Goal: Task Accomplishment & Management: Use online tool/utility

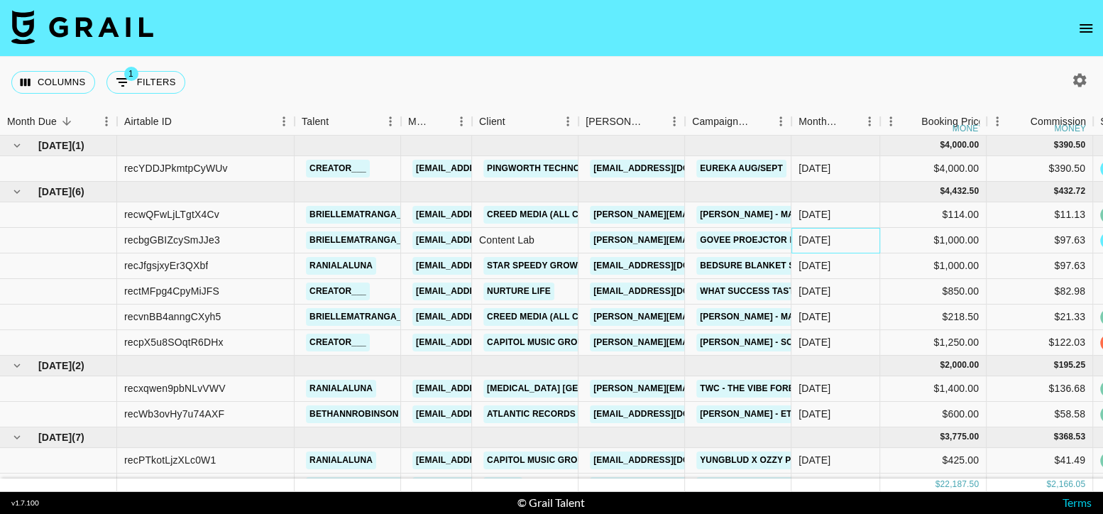
click at [826, 241] on div "[DATE]" at bounding box center [815, 240] width 32 height 14
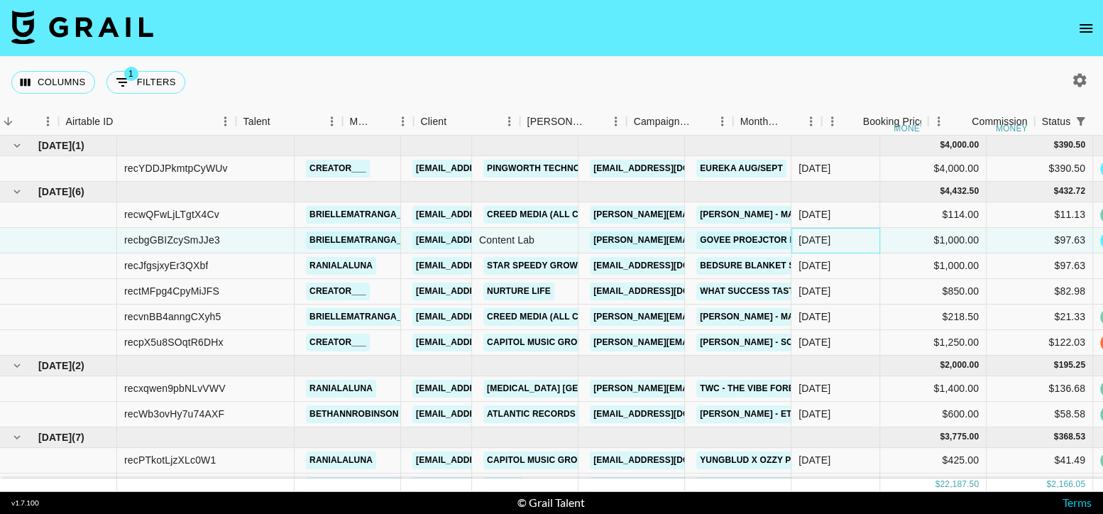
scroll to position [0, 58]
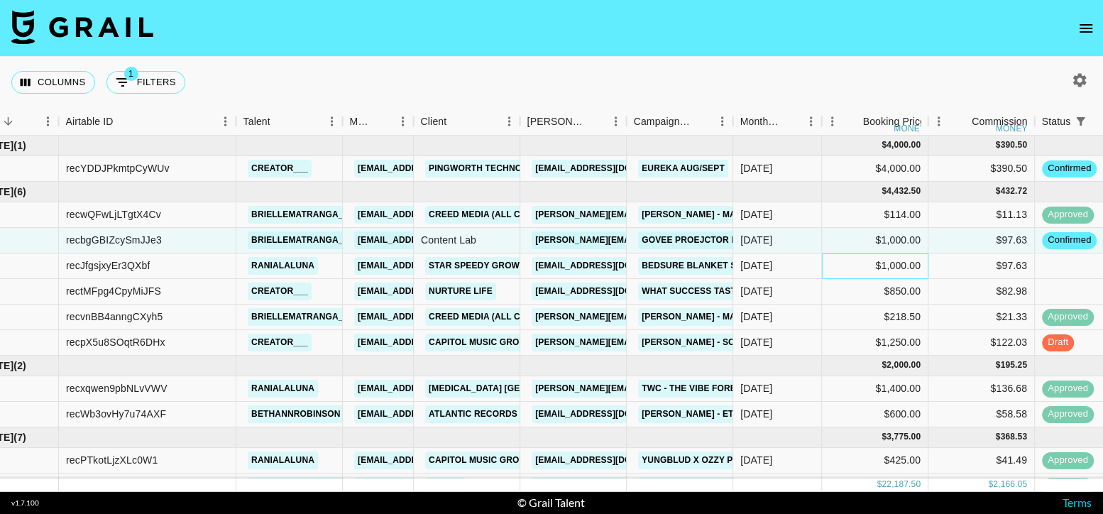
click at [824, 261] on div "$1,000.00" at bounding box center [875, 266] width 106 height 26
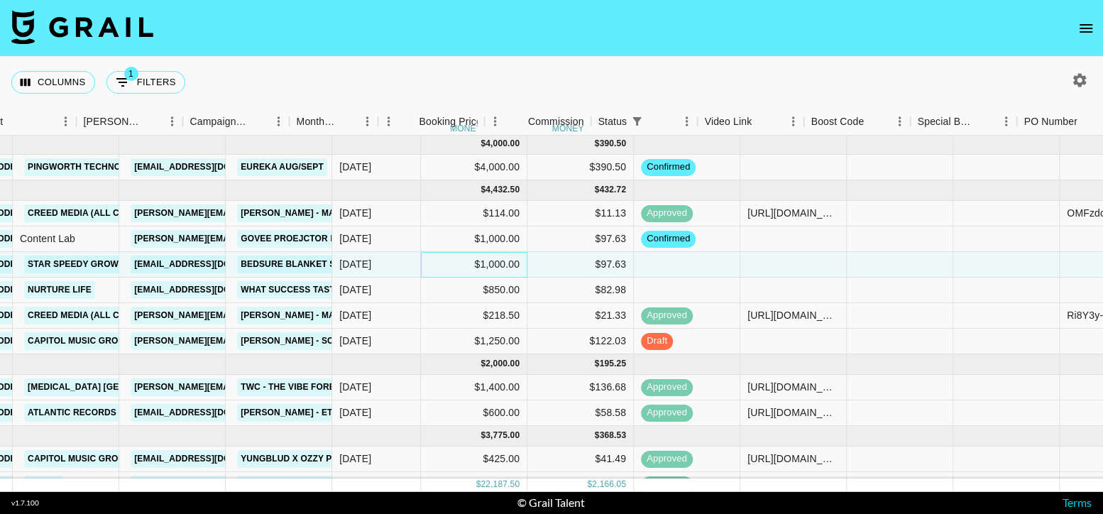
scroll to position [1, 502]
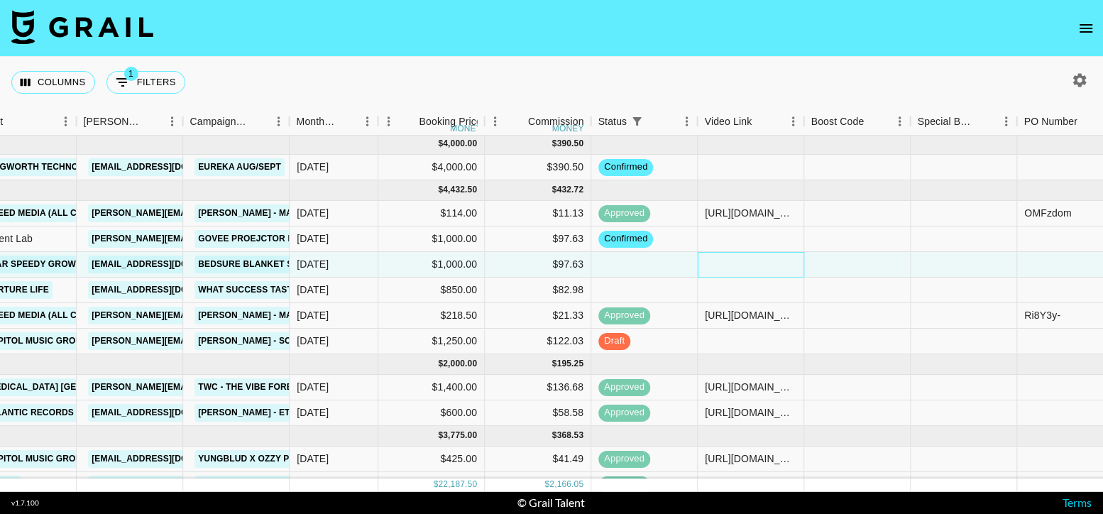
click at [783, 264] on div at bounding box center [751, 265] width 106 height 26
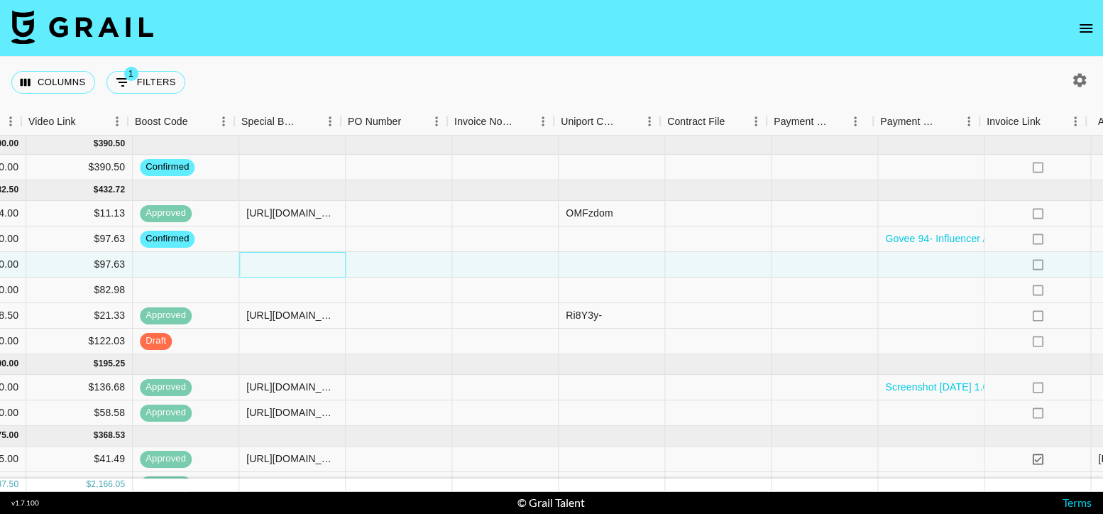
scroll to position [1, 1232]
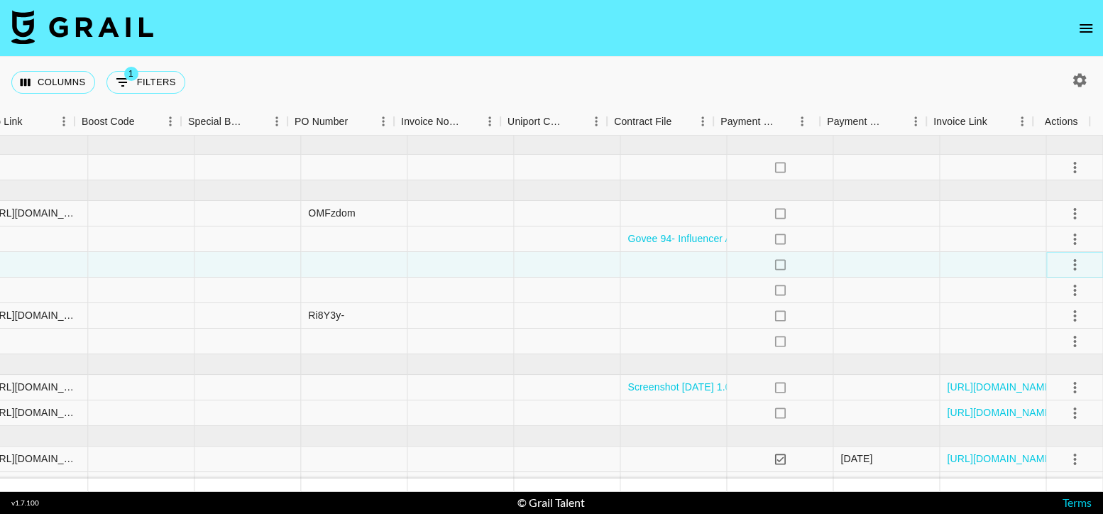
click at [1066, 271] on icon "select merge strategy" at bounding box center [1074, 264] width 17 height 17
click at [1053, 294] on li "Confirm" at bounding box center [1056, 294] width 92 height 26
click at [678, 288] on div at bounding box center [674, 291] width 106 height 26
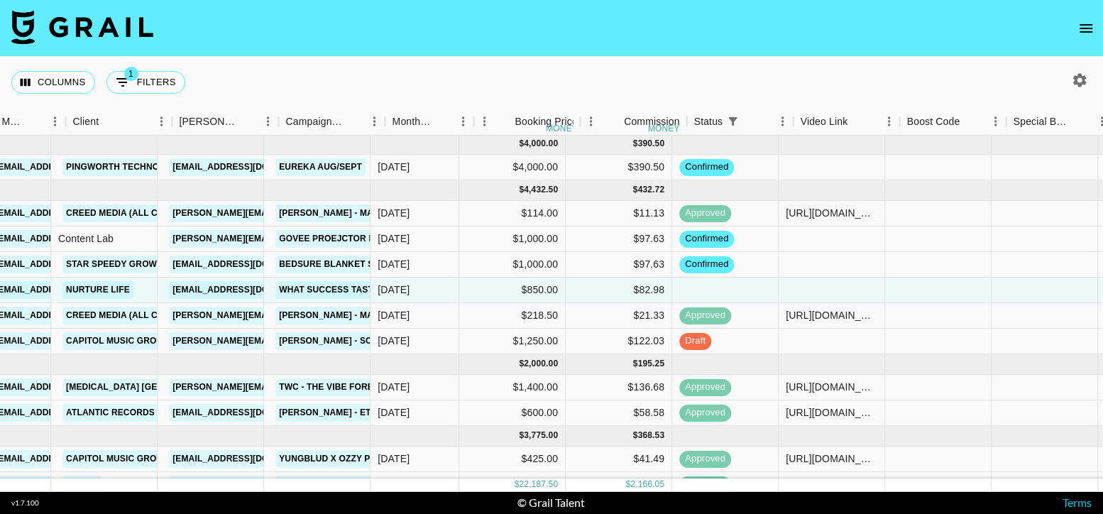
scroll to position [1, 324]
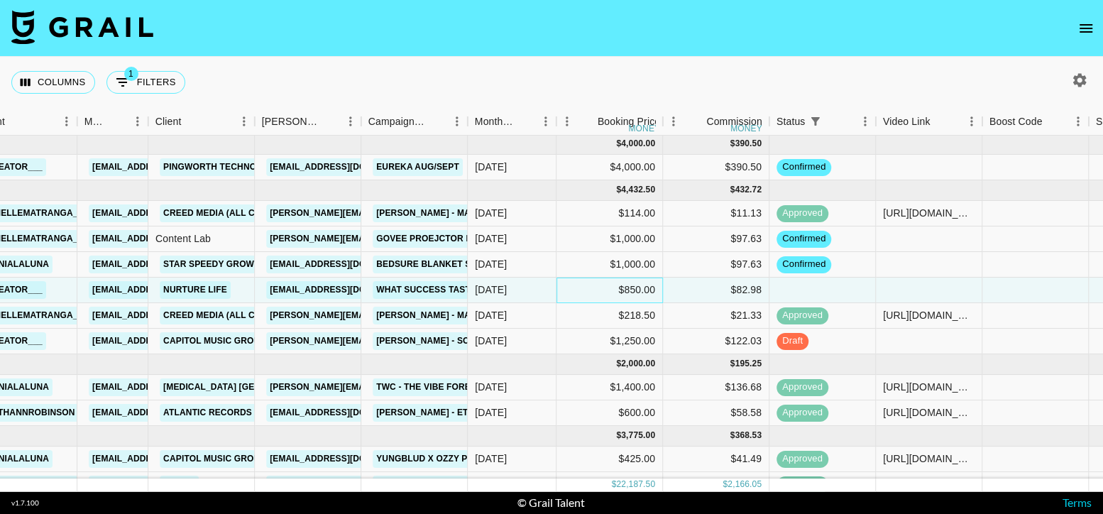
click at [647, 280] on div "$850.00" at bounding box center [610, 291] width 106 height 26
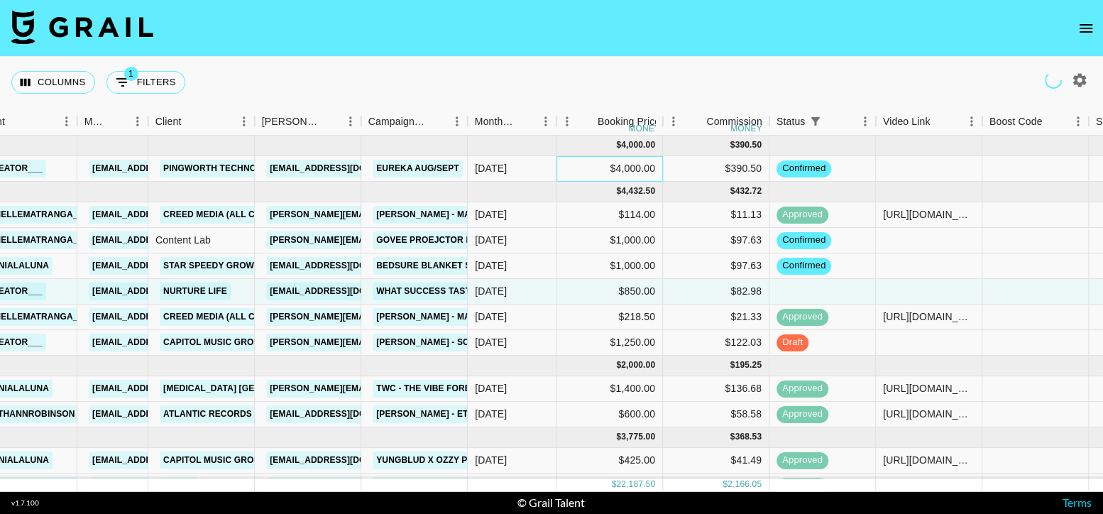
click at [638, 168] on div "$4,000.00" at bounding box center [610, 169] width 106 height 26
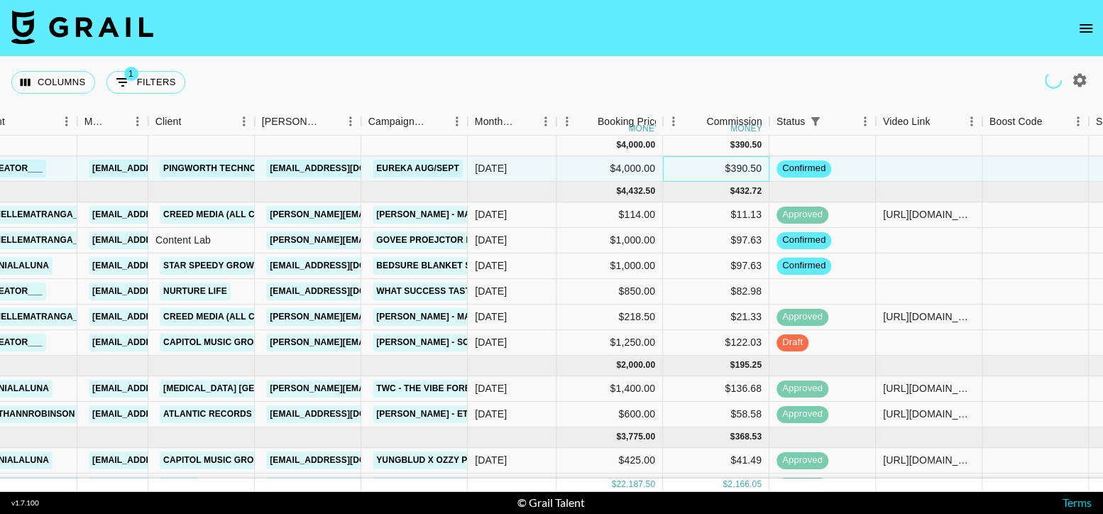
click at [695, 167] on div "$390.50" at bounding box center [716, 169] width 106 height 26
